Goal: Task Accomplishment & Management: Manage account settings

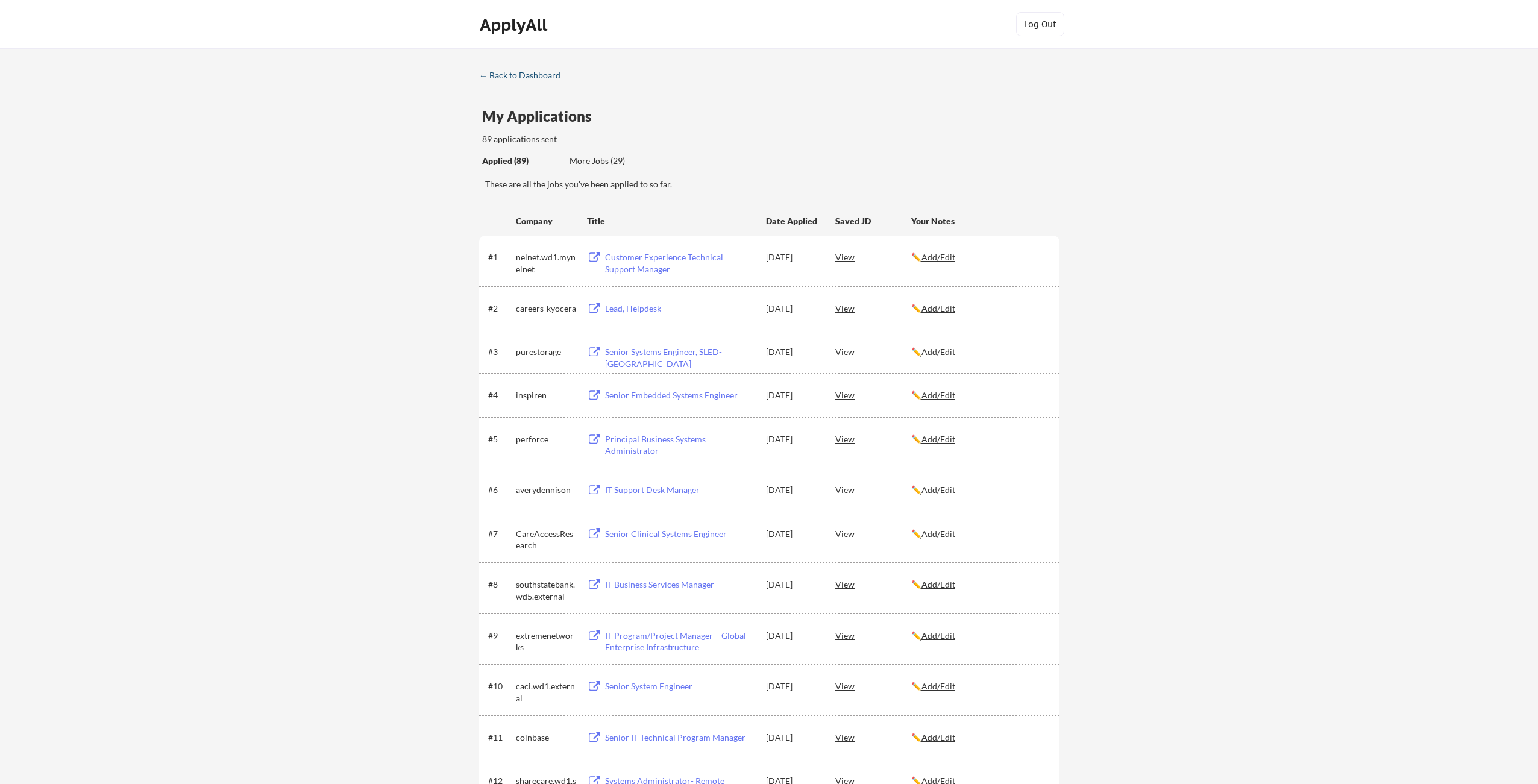
click at [503, 74] on div "← Back to Dashboard" at bounding box center [524, 75] width 90 height 8
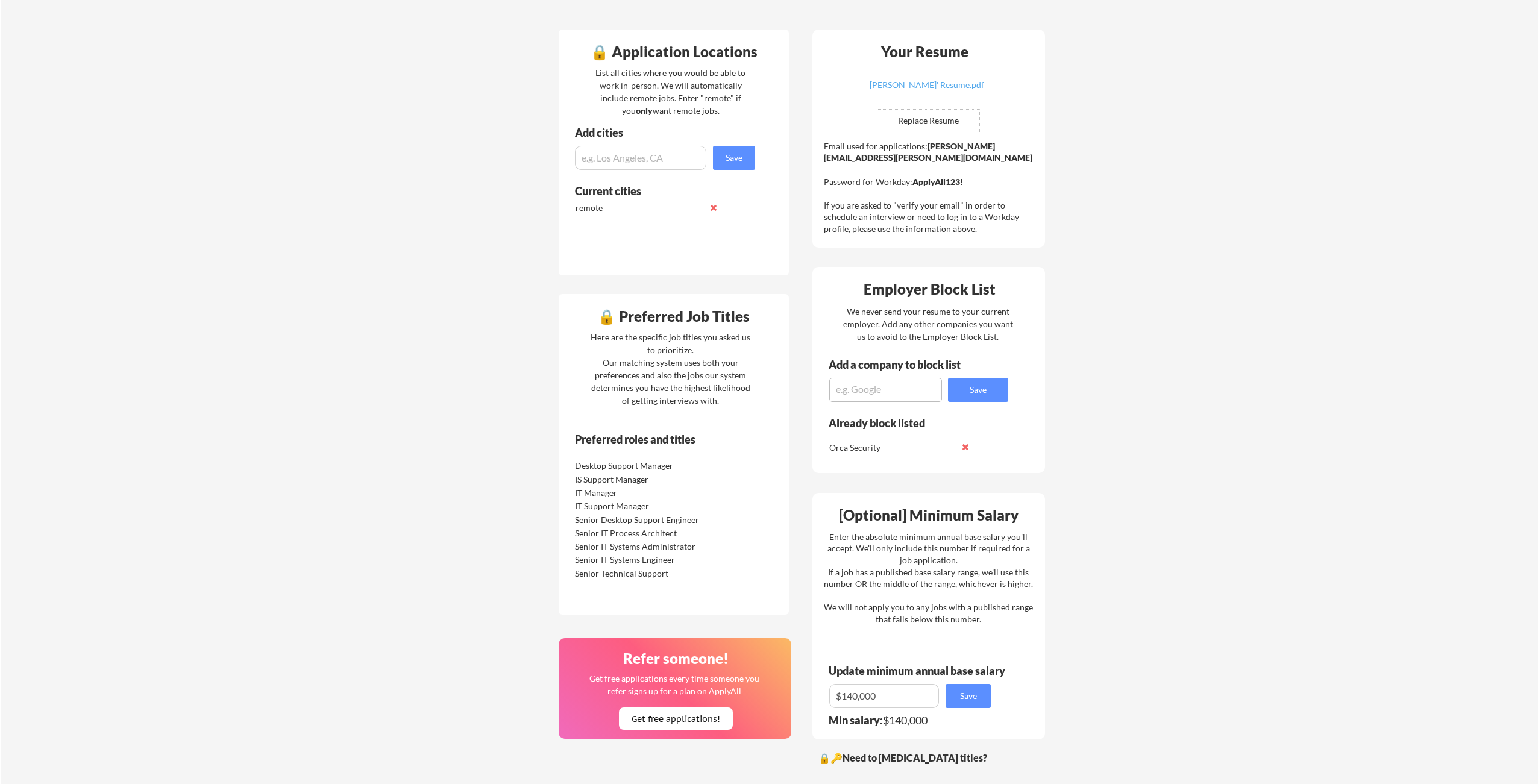
scroll to position [284, 0]
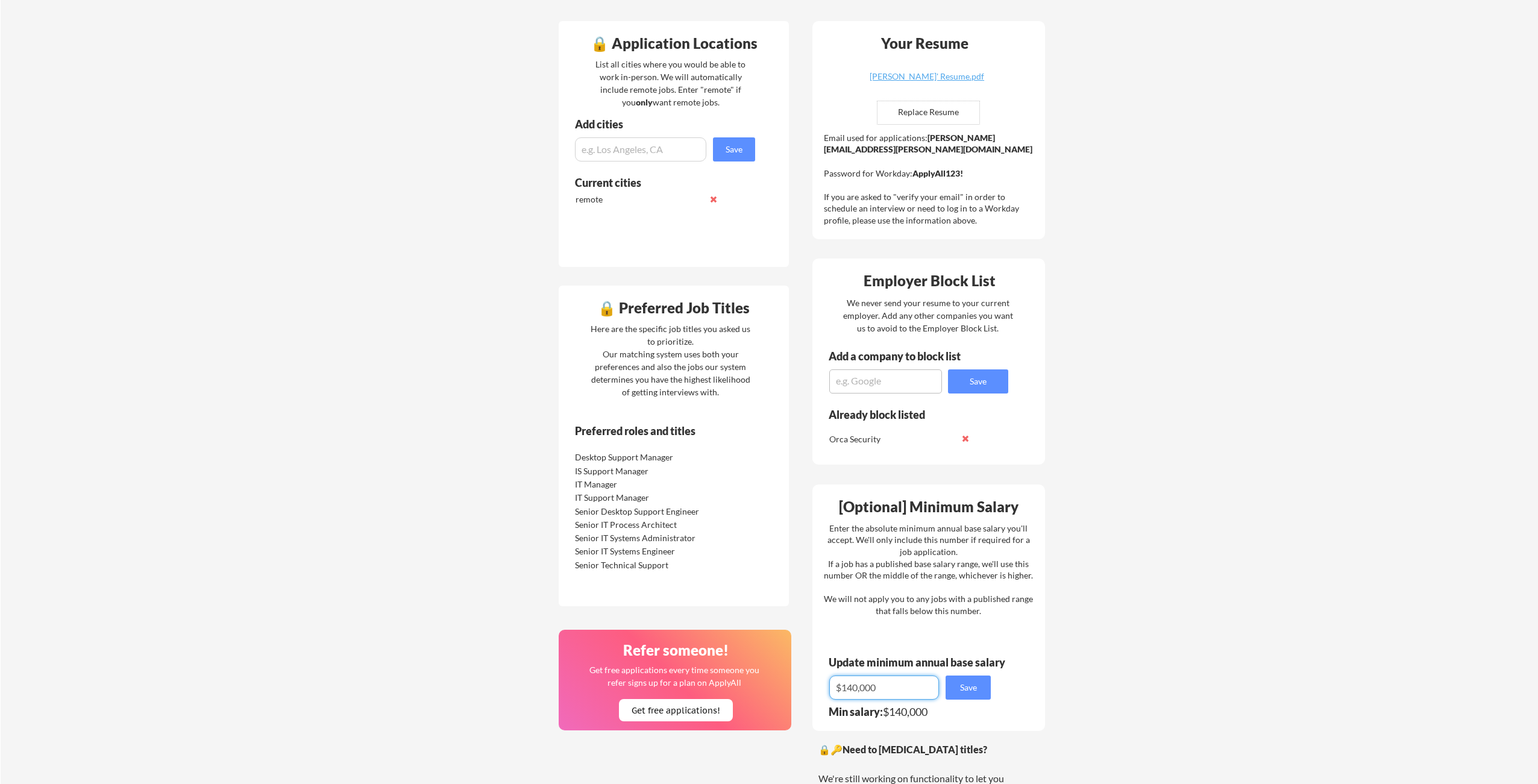
click at [895, 688] on input "input" at bounding box center [884, 687] width 109 height 24
drag, startPoint x: 895, startPoint y: 688, endPoint x: 823, endPoint y: 688, distance: 72.0
click at [826, 688] on div "[Optional] Minimum Salary Enter the absolute minimum annual base salary you'll …" at bounding box center [928, 608] width 232 height 247
type input "$1"
type input "$125,000"
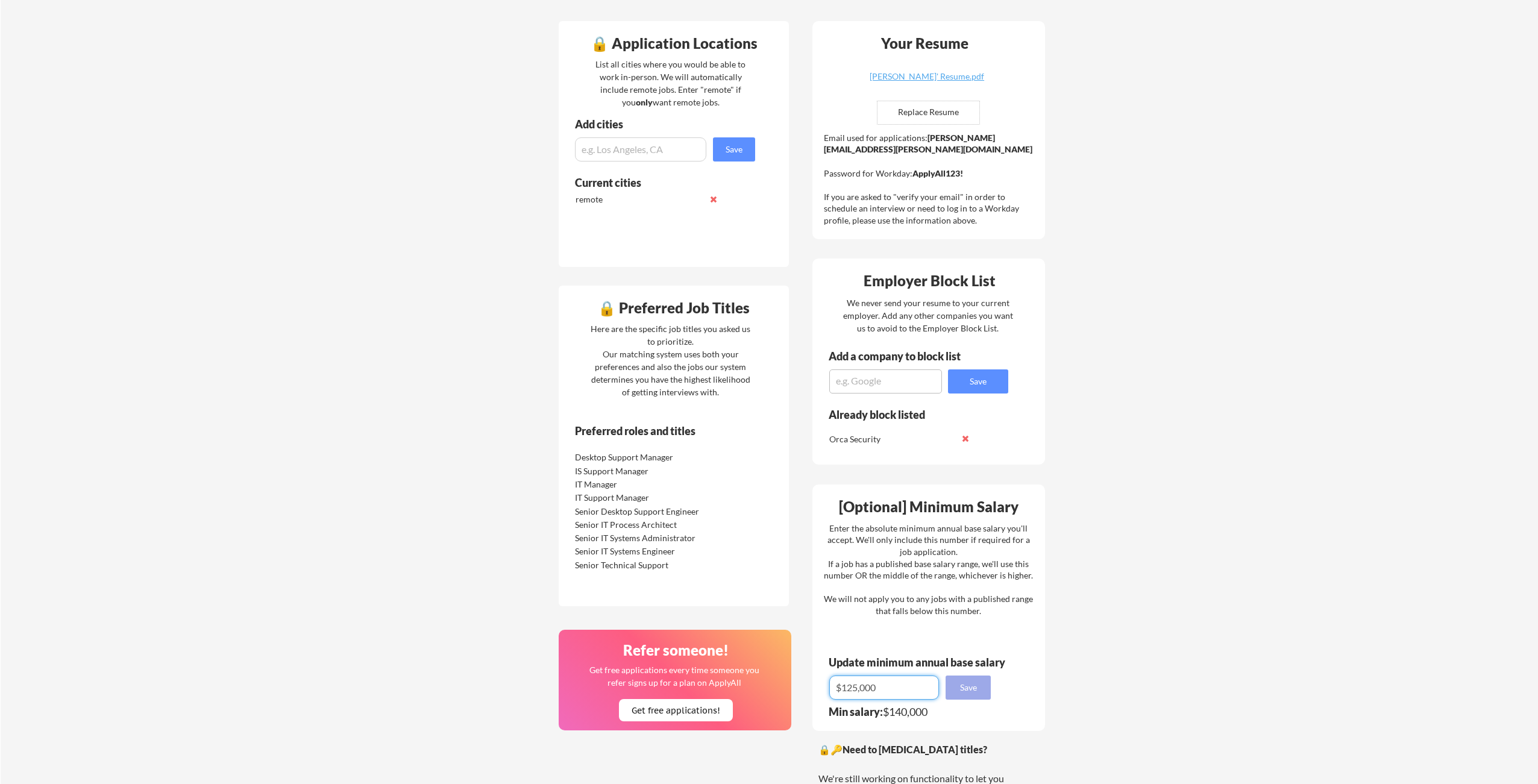
click at [972, 682] on button "Save" at bounding box center [968, 687] width 45 height 24
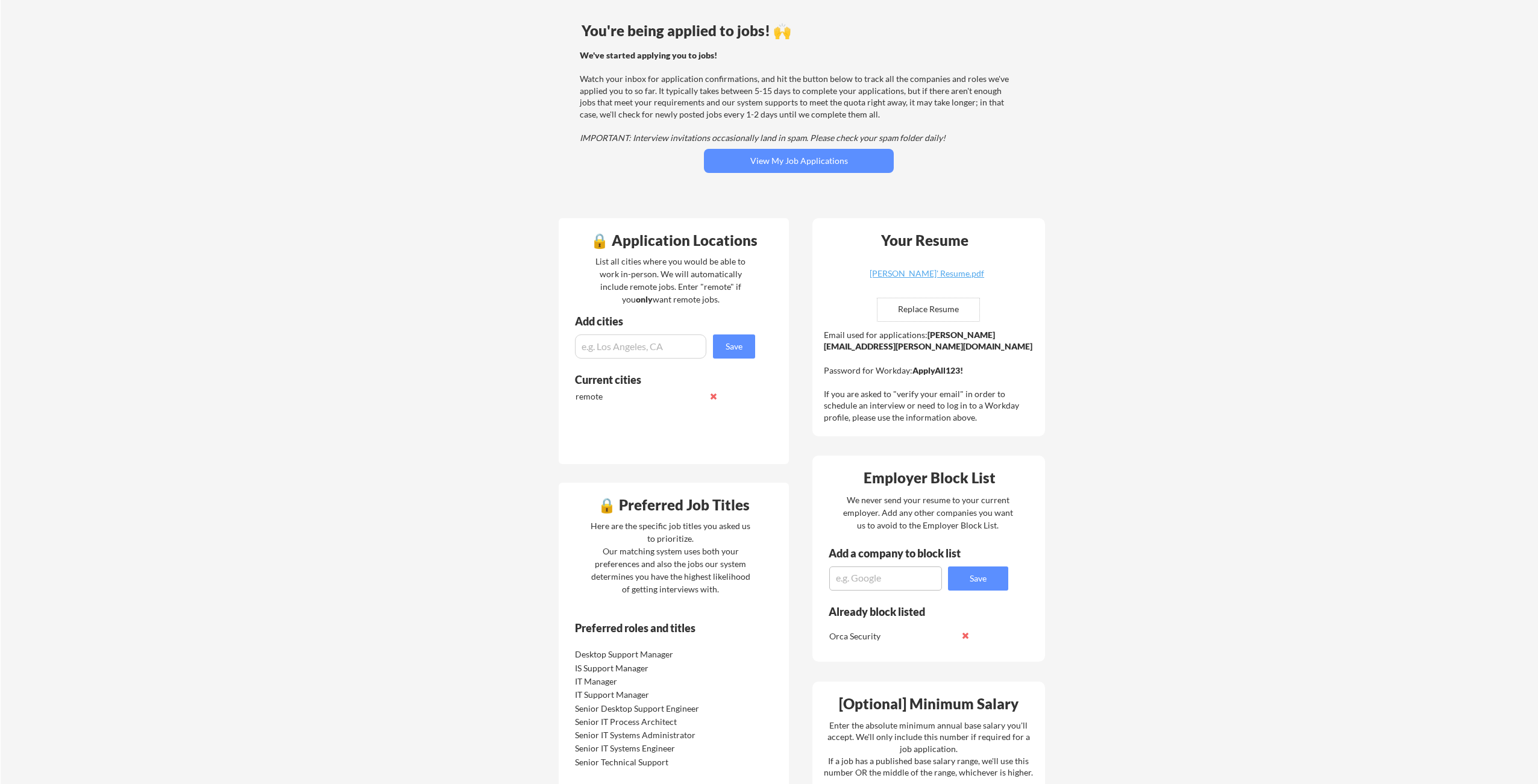
scroll to position [0, 0]
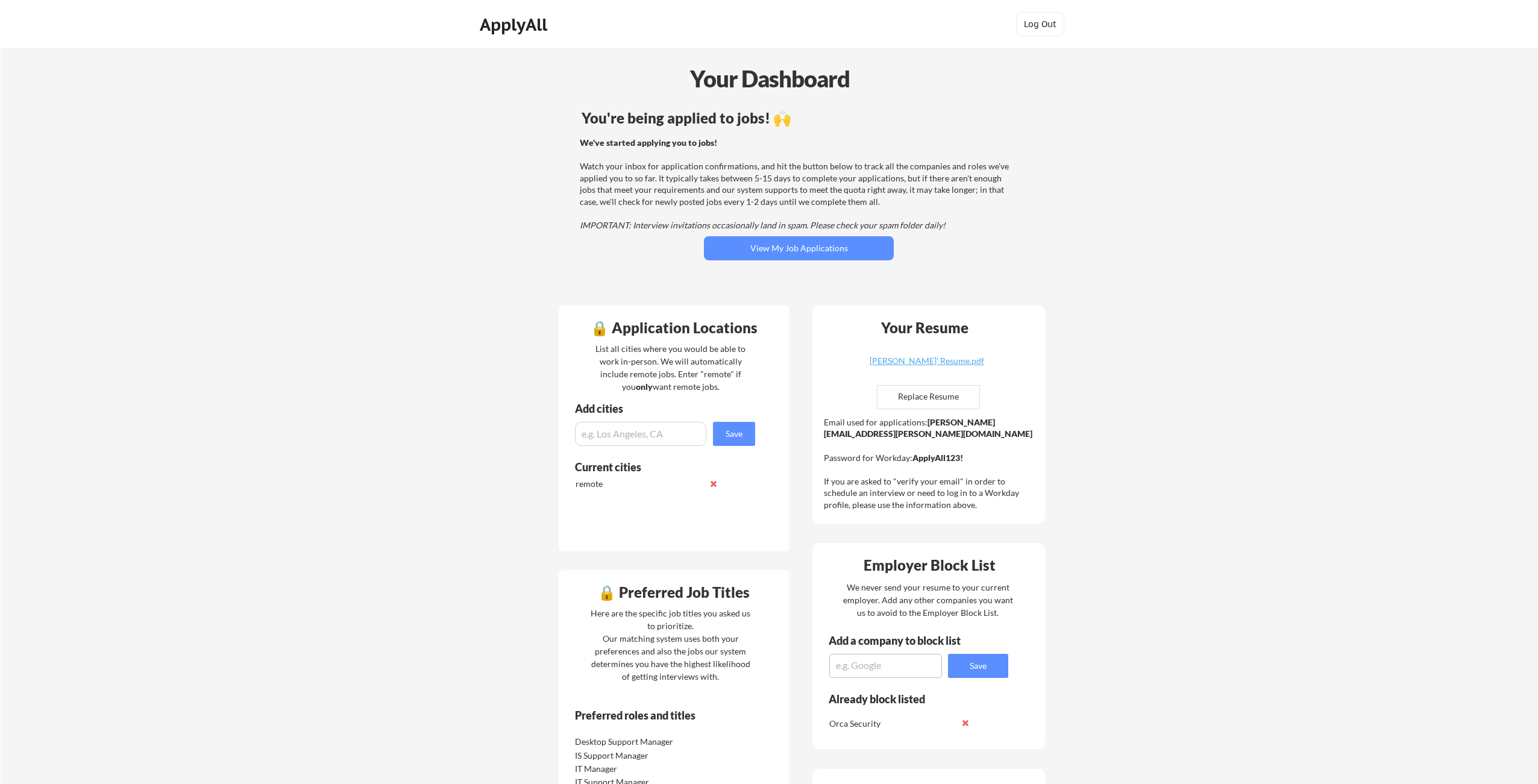
click at [509, 29] on div "ApplyAll" at bounding box center [515, 25] width 71 height 21
click at [1165, 374] on div "Your Dashboard You're being applied to jobs! 🙌 We've started applying you to jo…" at bounding box center [769, 642] width 1537 height 1187
